Goal: Information Seeking & Learning: Understand process/instructions

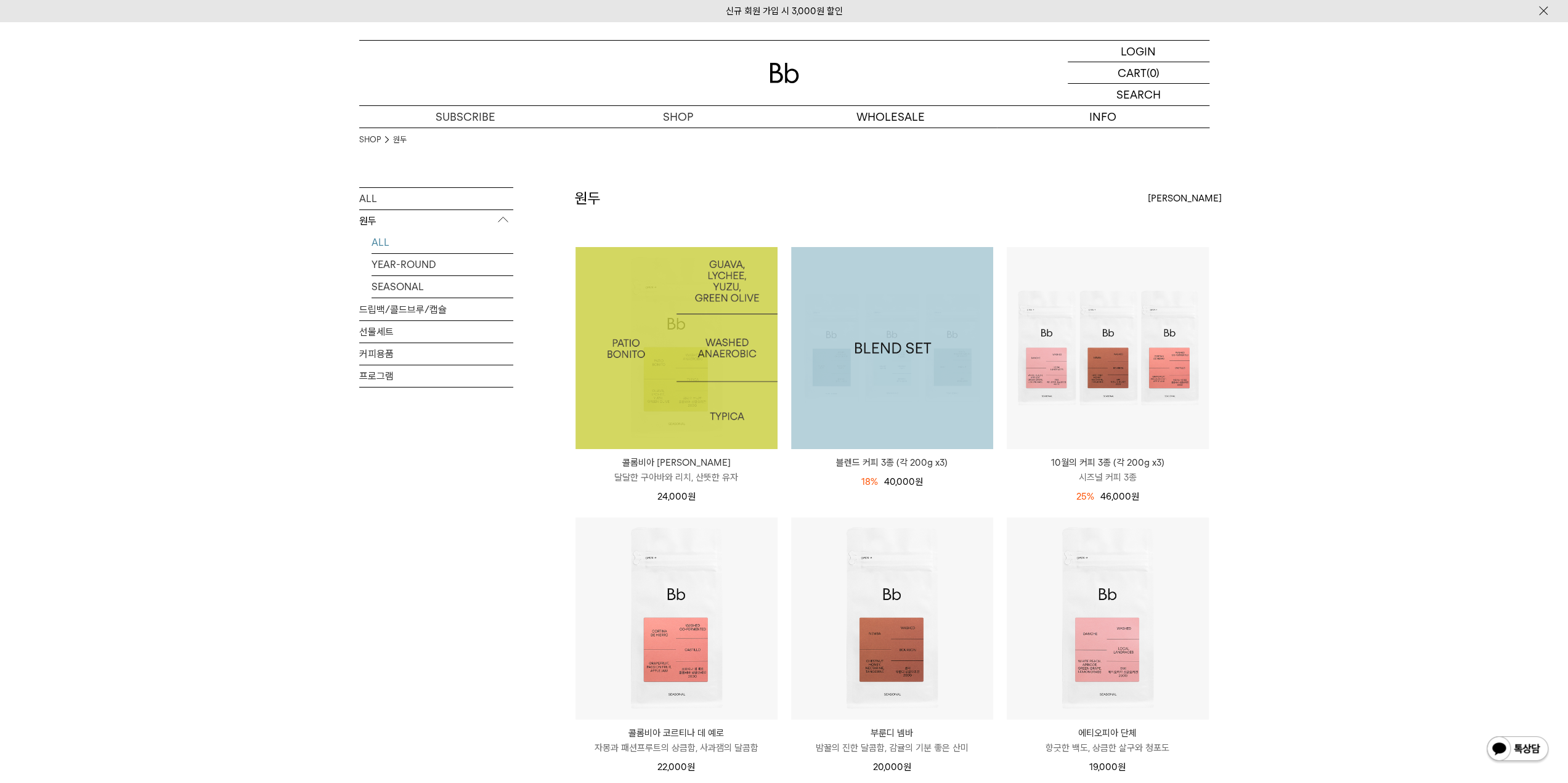
click at [623, 369] on img at bounding box center [676, 348] width 202 height 202
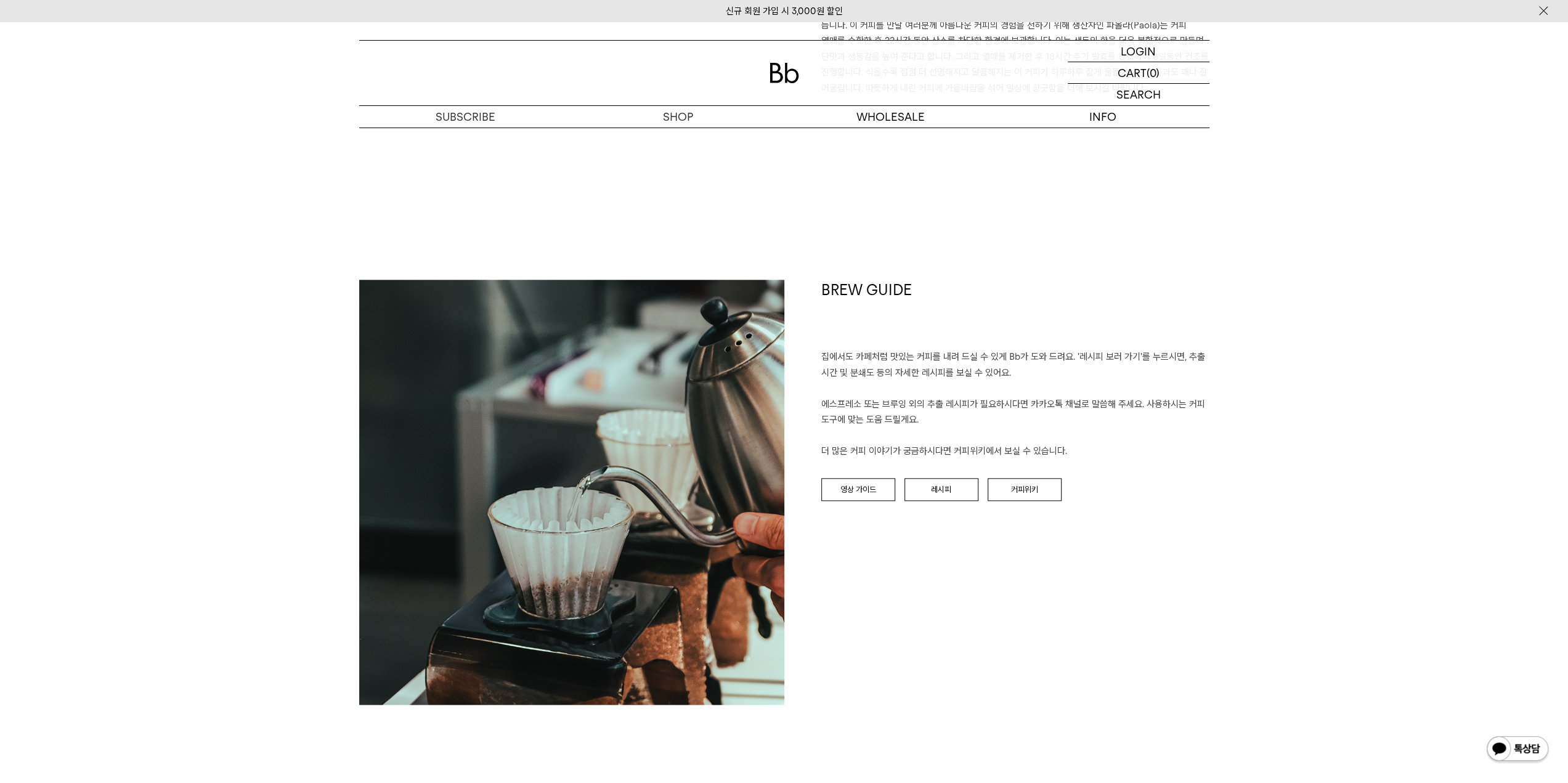
scroll to position [1479, 0]
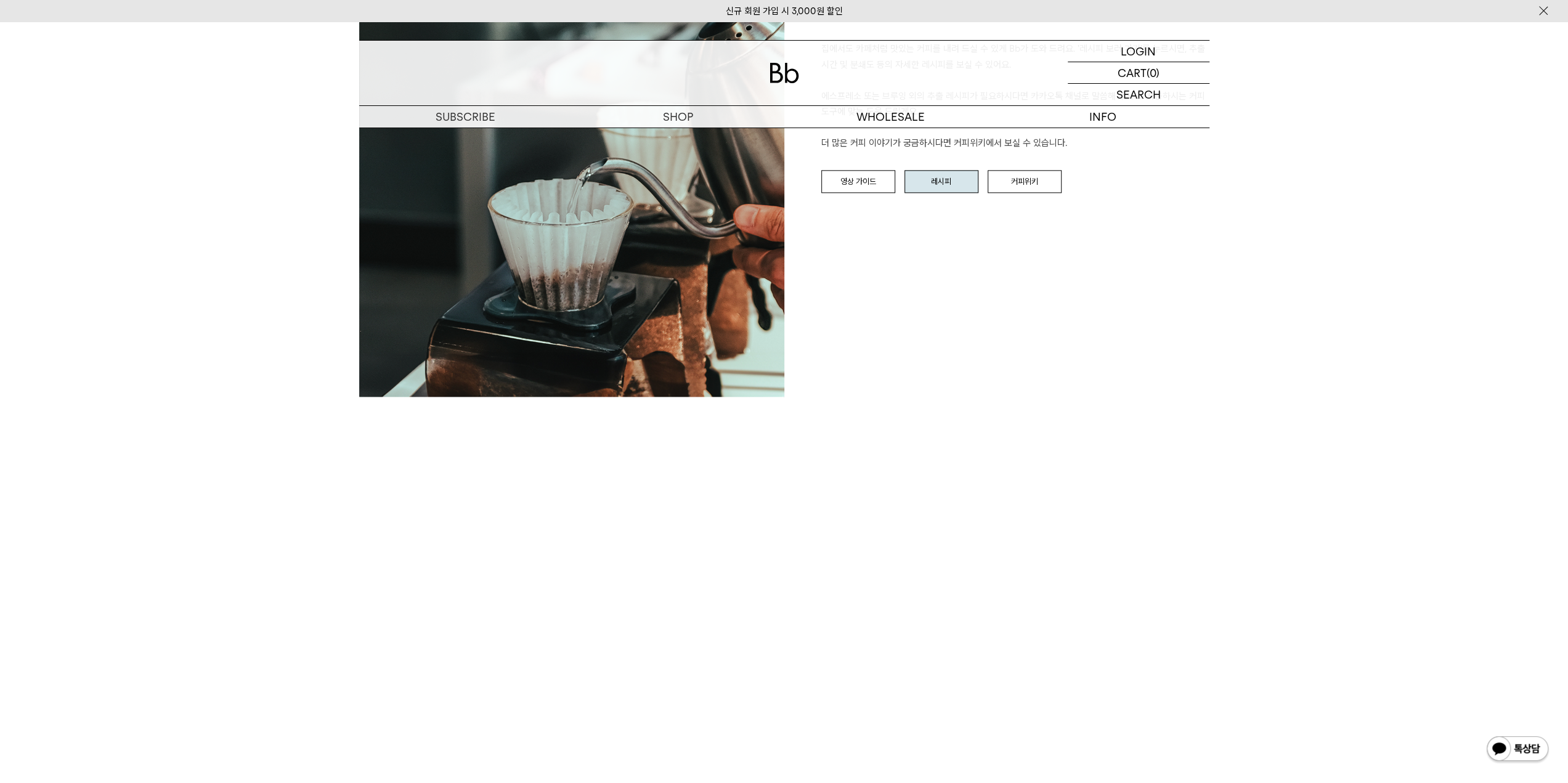
click at [936, 176] on link "레시피" at bounding box center [941, 182] width 74 height 23
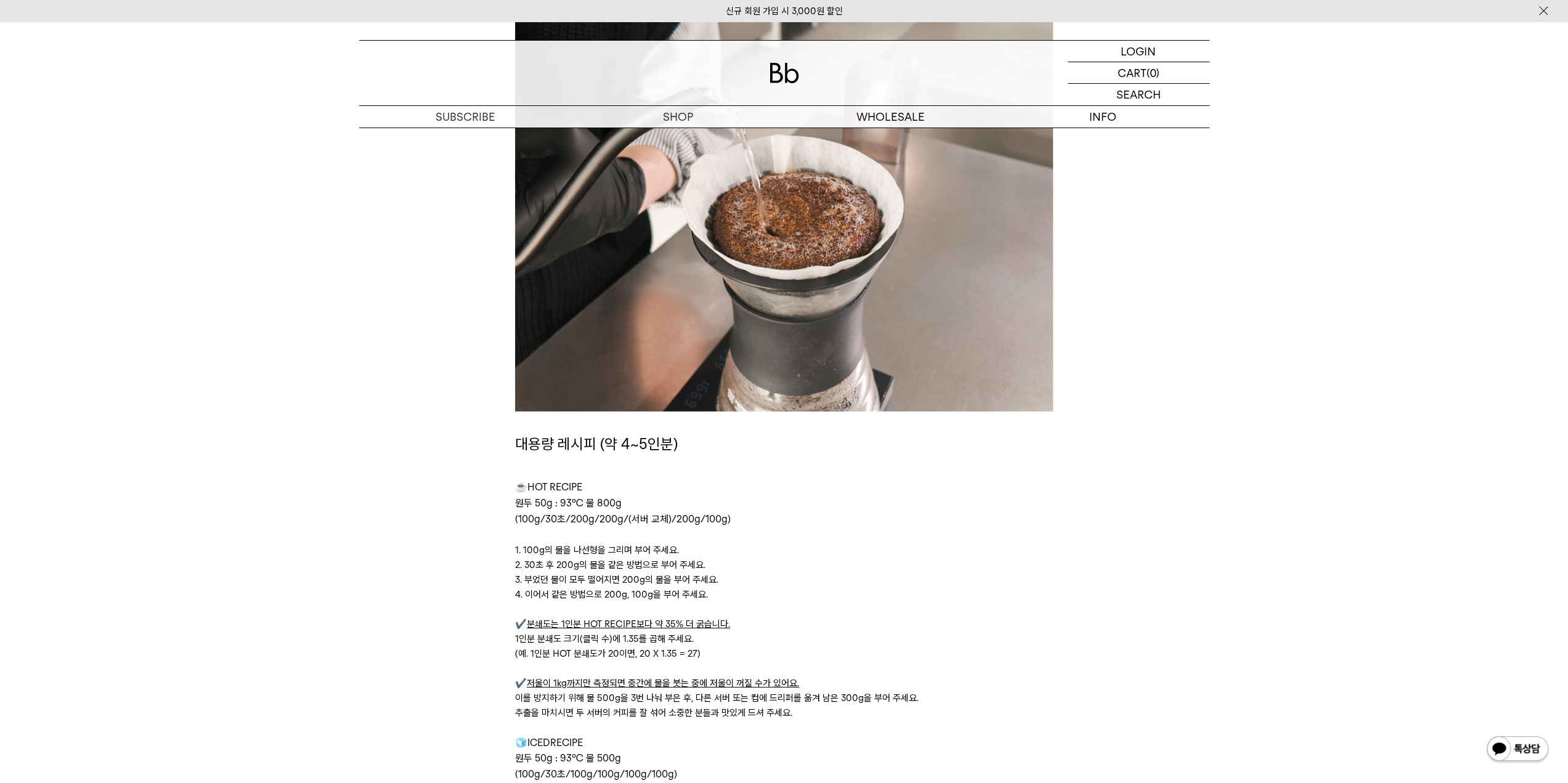
scroll to position [4004, 0]
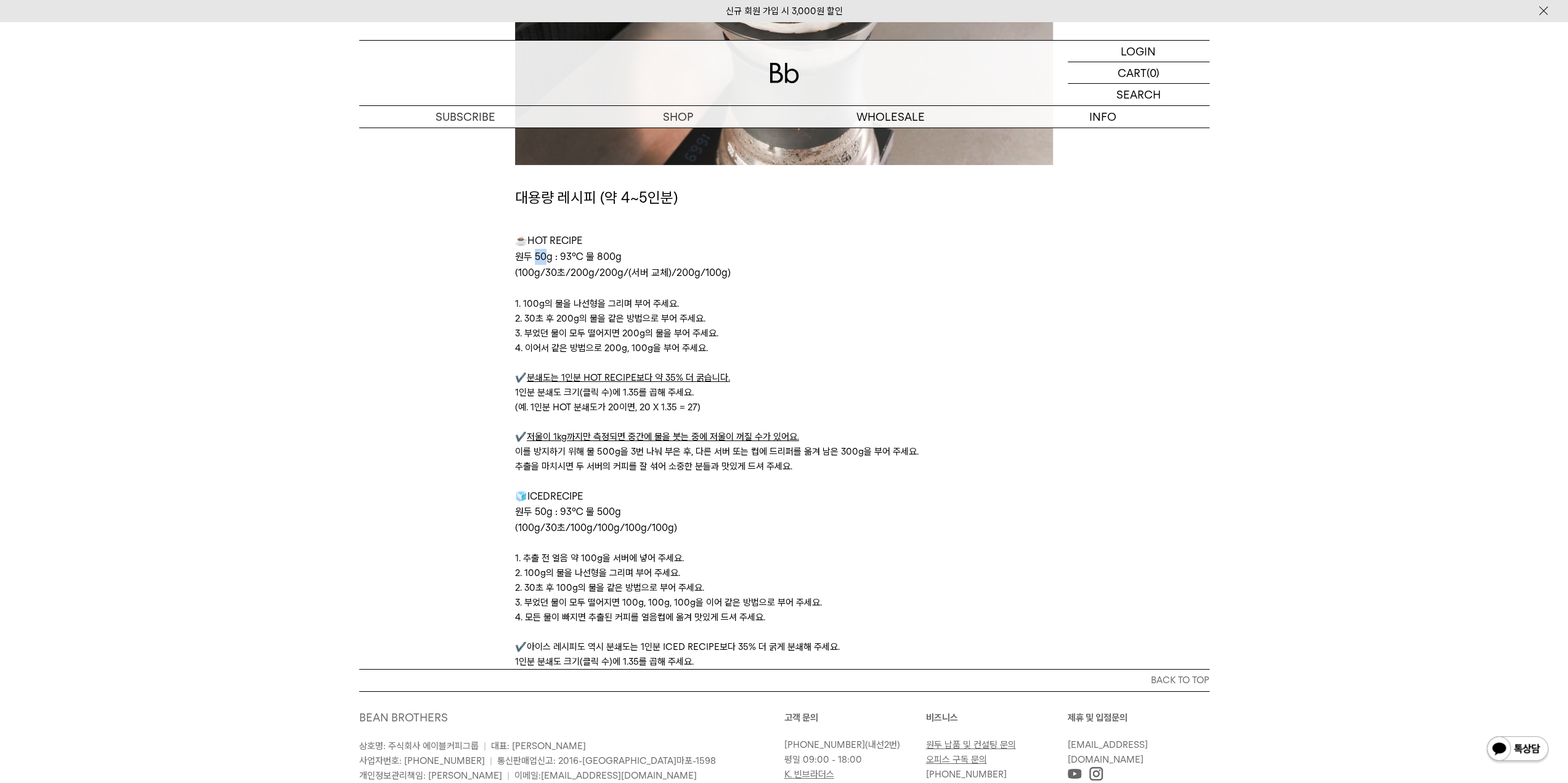
drag, startPoint x: 535, startPoint y: 255, endPoint x: 545, endPoint y: 255, distance: 10.0
click at [545, 255] on span "원두 50g : 93℃ 물 800g" at bounding box center [568, 256] width 107 height 12
drag, startPoint x: 520, startPoint y: 273, endPoint x: 696, endPoint y: 271, distance: 176.0
click at [696, 271] on span "(100g/30초/200g/200g/(서버 교체)/200g/100g)" at bounding box center [623, 272] width 216 height 12
drag, startPoint x: 594, startPoint y: 258, endPoint x: 621, endPoint y: 254, distance: 27.3
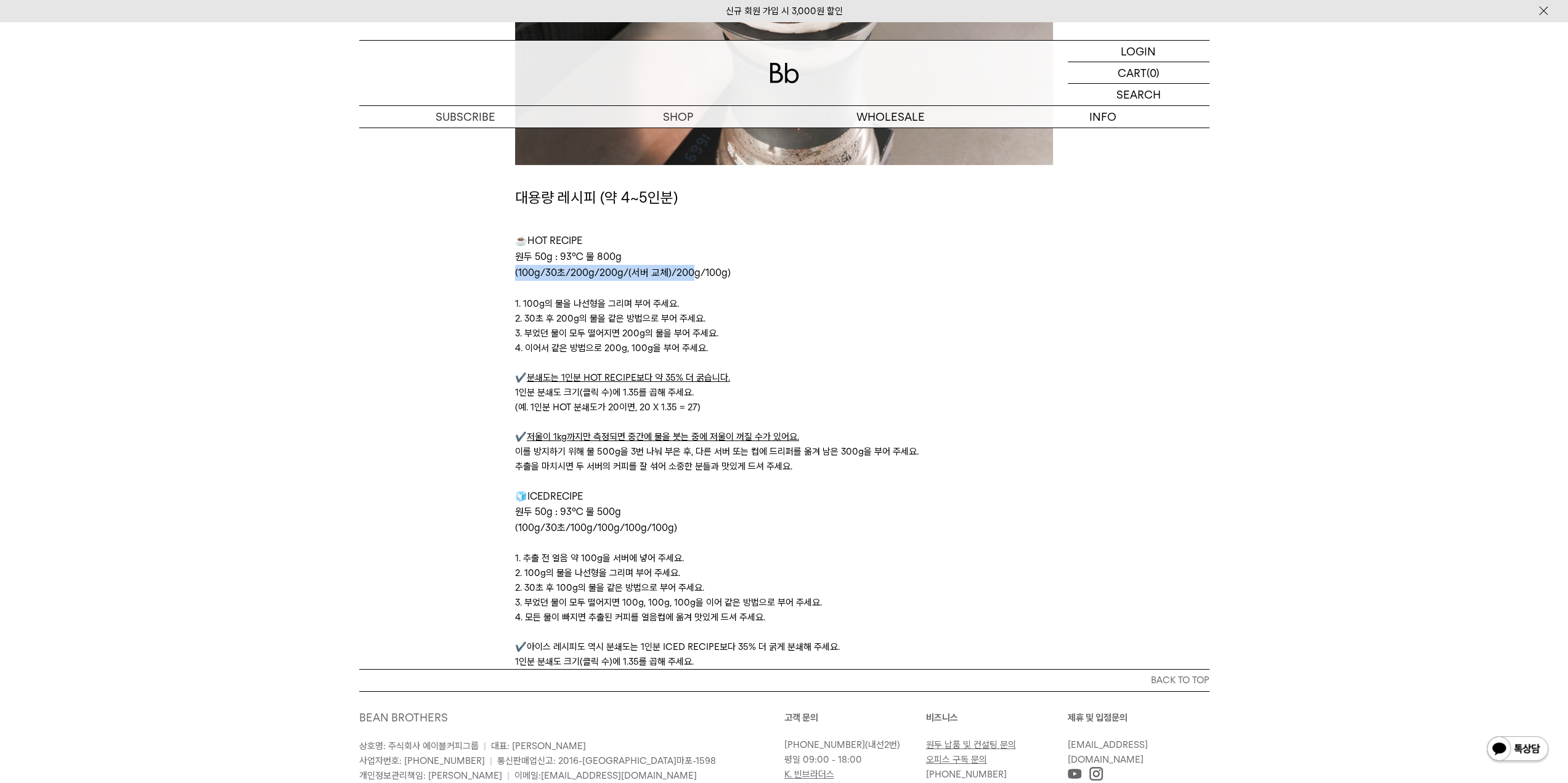
click at [621, 254] on span "원두 50g : 93℃ 물 800g" at bounding box center [568, 256] width 107 height 12
click at [654, 249] on p "원두 50g : 93℃ 물 800g" at bounding box center [784, 256] width 538 height 16
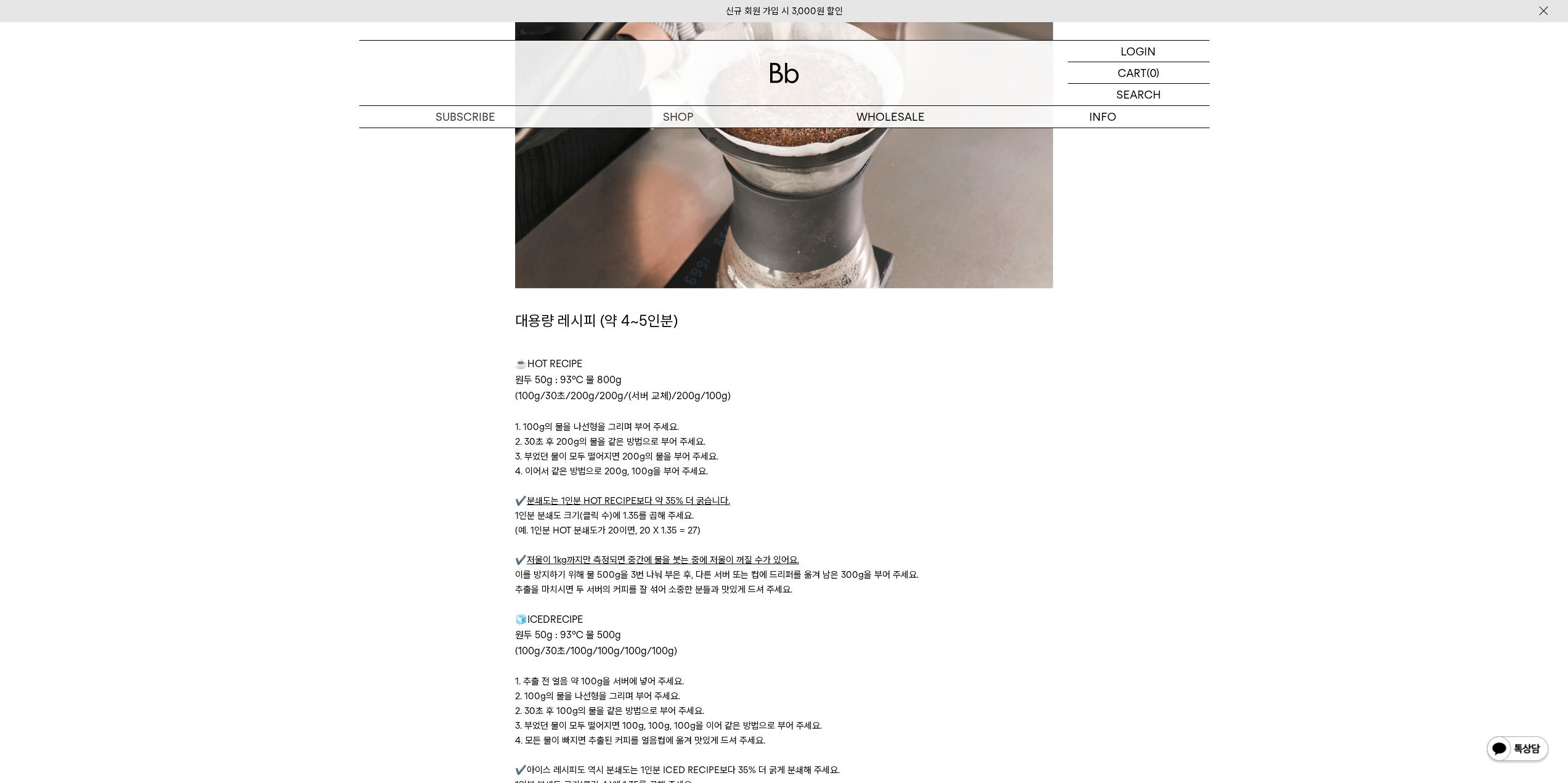
drag, startPoint x: 590, startPoint y: 376, endPoint x: 623, endPoint y: 373, distance: 33.1
click at [623, 373] on p "원두 50g : 93℃ 물 800g" at bounding box center [784, 379] width 538 height 16
click at [677, 362] on p "☕ HOT RECIPE" at bounding box center [784, 364] width 538 height 16
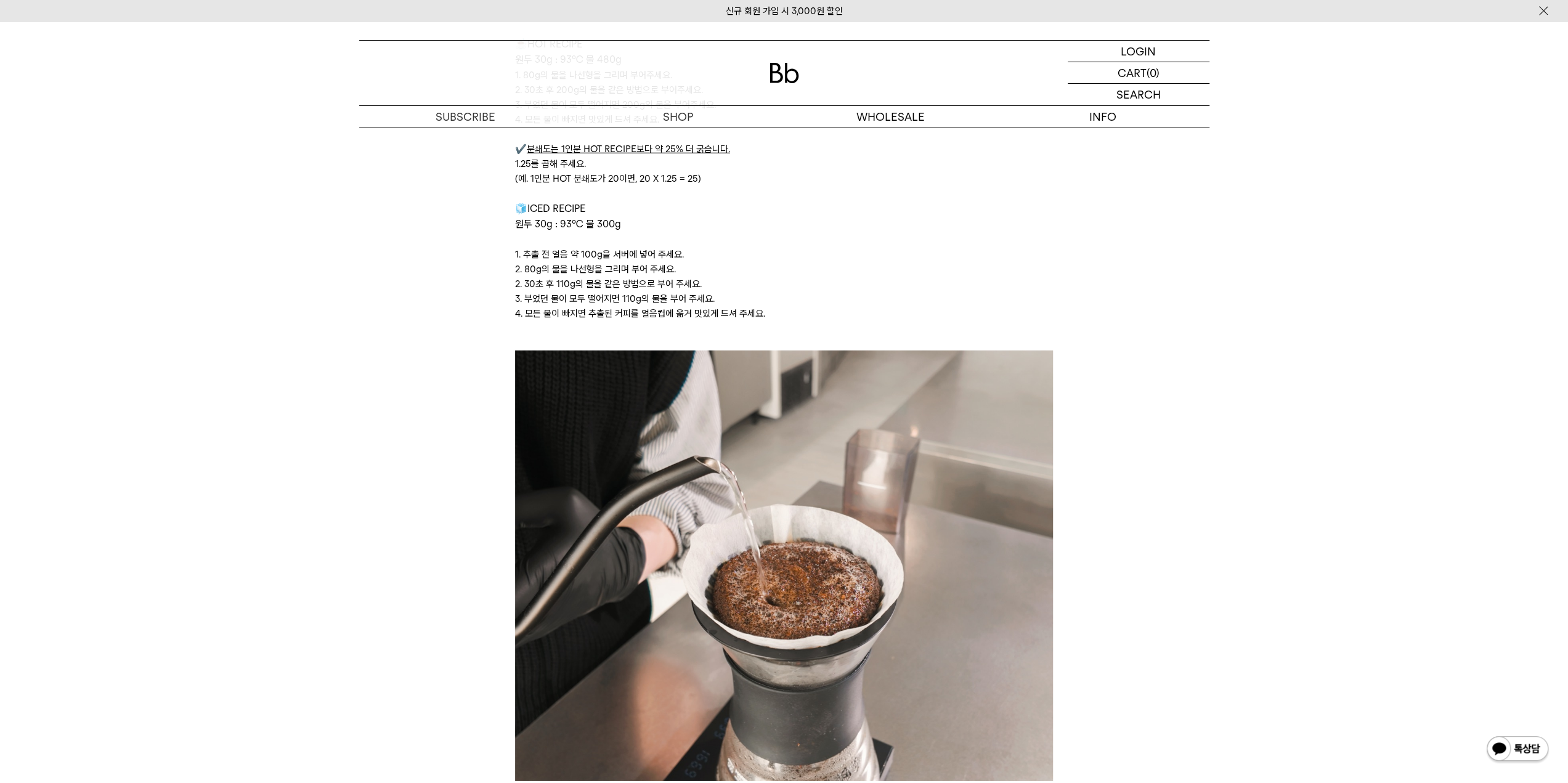
scroll to position [3203, 0]
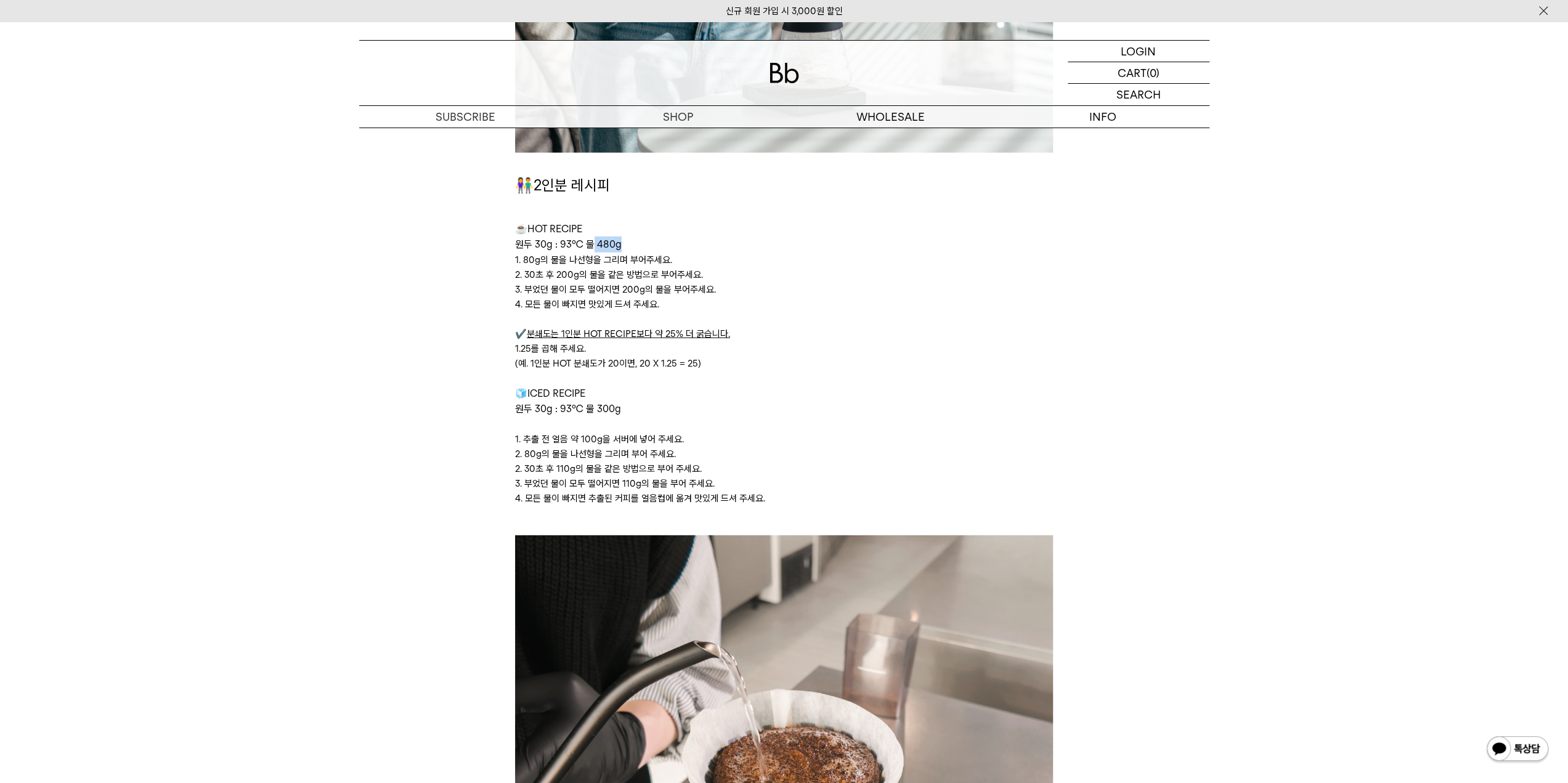
drag, startPoint x: 593, startPoint y: 243, endPoint x: 625, endPoint y: 240, distance: 32.1
click at [625, 240] on p "원두 30g : 93℃ 물 480g" at bounding box center [784, 244] width 538 height 16
click at [633, 240] on p "원두 30g : 93℃ 물 480g" at bounding box center [784, 244] width 538 height 16
drag, startPoint x: 629, startPoint y: 242, endPoint x: 595, endPoint y: 238, distance: 34.2
click at [595, 238] on p "원두 30g : 93℃ 물 480g" at bounding box center [784, 244] width 538 height 16
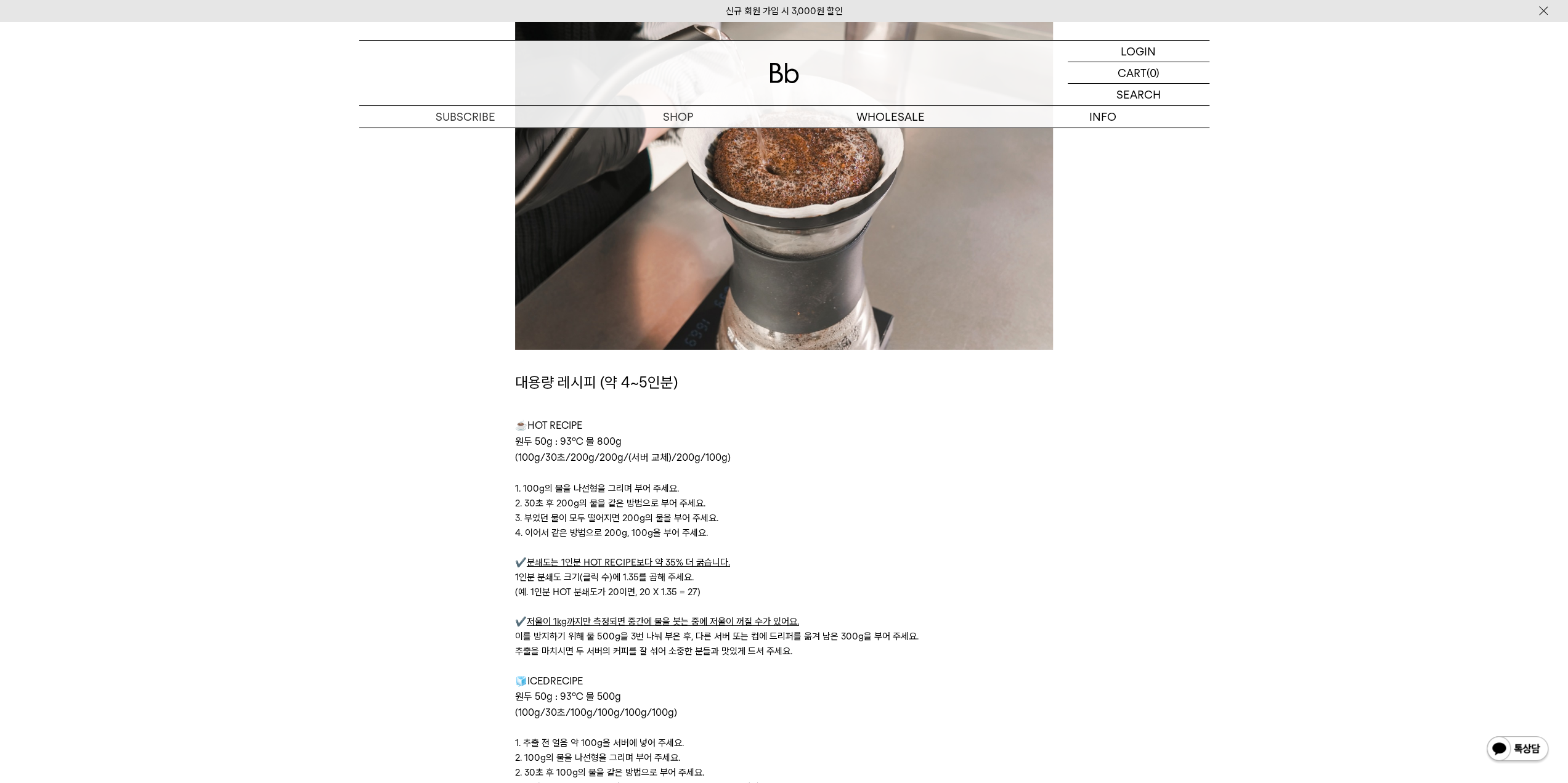
scroll to position [4124, 0]
